Goal: Information Seeking & Learning: Understand process/instructions

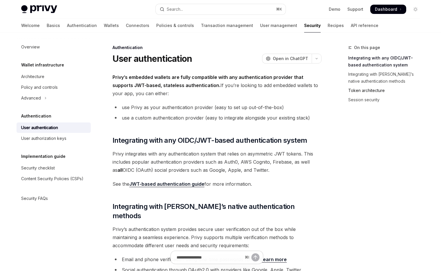
click at [366, 88] on link "Token architecture" at bounding box center [387, 90] width 77 height 9
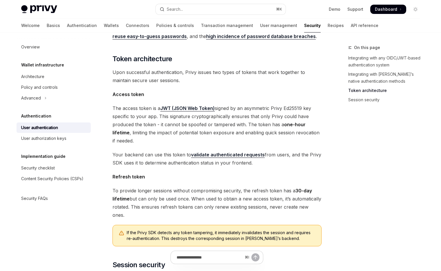
scroll to position [294, 0]
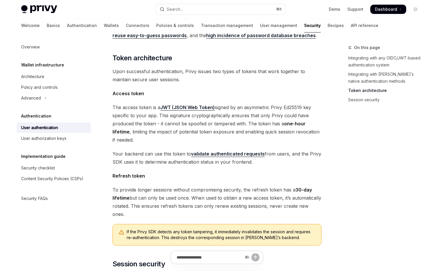
click at [301, 124] on span "The access token is a JWT (JSON Web Token) signed by an asymmetric Privy Ed2551…" at bounding box center [217, 123] width 209 height 41
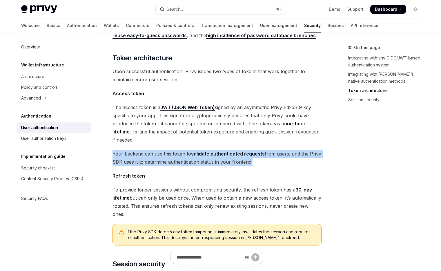
drag, startPoint x: 262, startPoint y: 154, endPoint x: 107, endPoint y: 145, distance: 155.8
click at [107, 145] on div "Authentication User authentication OpenAI Open in ChatGPT OpenAI Open in ChatGP…" at bounding box center [163, 100] width 320 height 701
copy div "Your backend can use this token to validate authenticated requests from users, …"
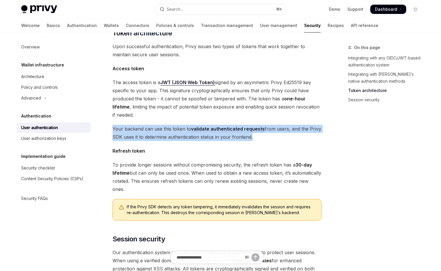
scroll to position [319, 0]
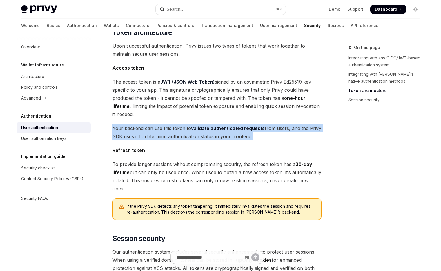
click at [262, 137] on div "Privy’s embedded wallets are fully compatible with any authentication provider …" at bounding box center [217, 43] width 209 height 578
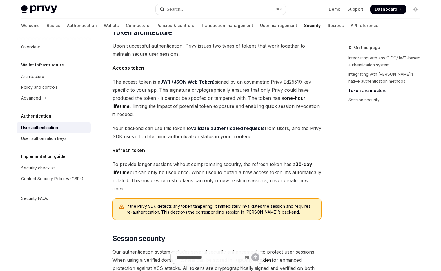
drag, startPoint x: 272, startPoint y: 125, endPoint x: 109, endPoint y: 75, distance: 170.0
click at [109, 75] on div "Authentication User authentication OpenAI Open in ChatGPT OpenAI Open in ChatGP…" at bounding box center [163, 75] width 320 height 701
copy div "The access token is a JWT (JSON Web Token) signed by an asymmetric Privy Ed2551…"
